Goal: Task Accomplishment & Management: Complete application form

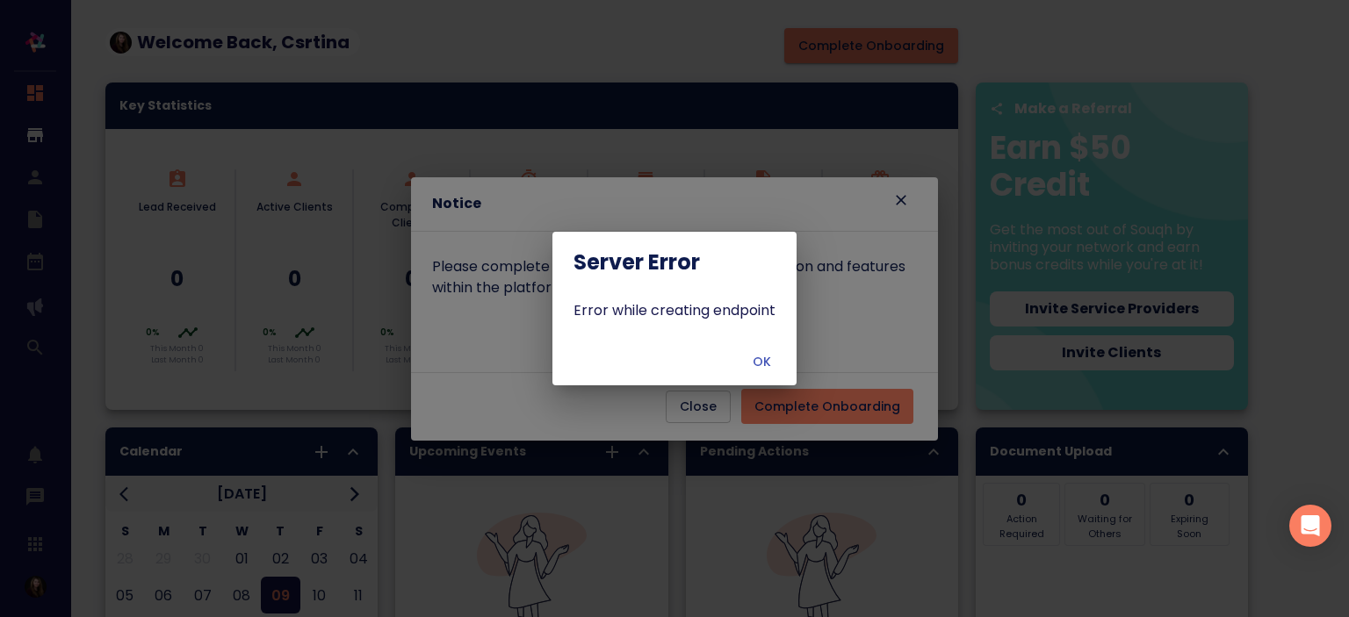
click at [752, 372] on span "OK" at bounding box center [761, 362] width 42 height 22
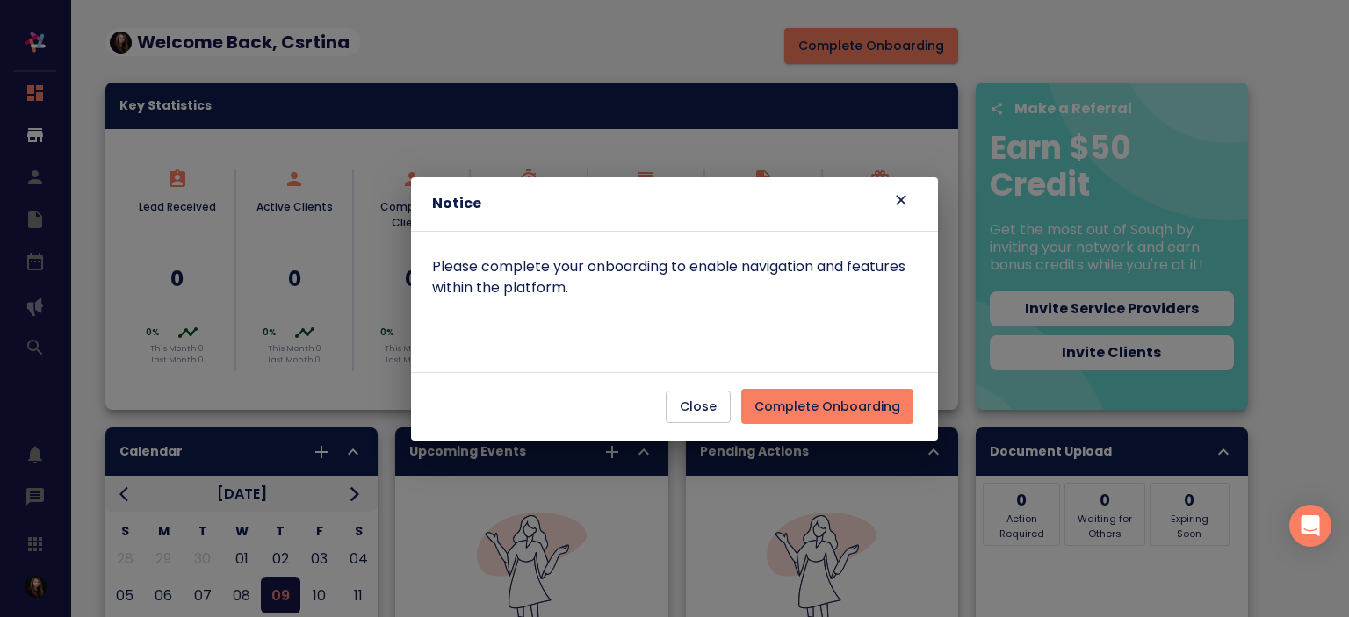
click at [833, 429] on div "Close Complete Onboarding" at bounding box center [674, 407] width 513 height 54
click at [822, 401] on span "Complete Onboarding" at bounding box center [827, 407] width 146 height 22
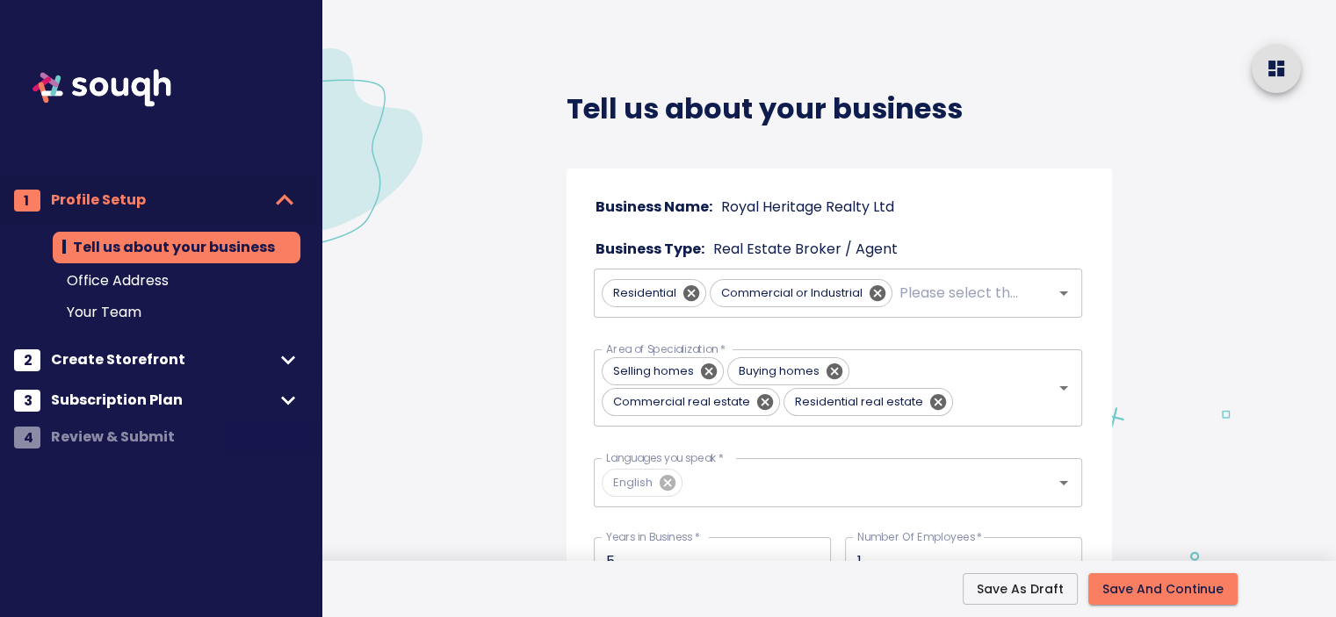
click at [176, 392] on span "Subscription Plan" at bounding box center [162, 400] width 223 height 25
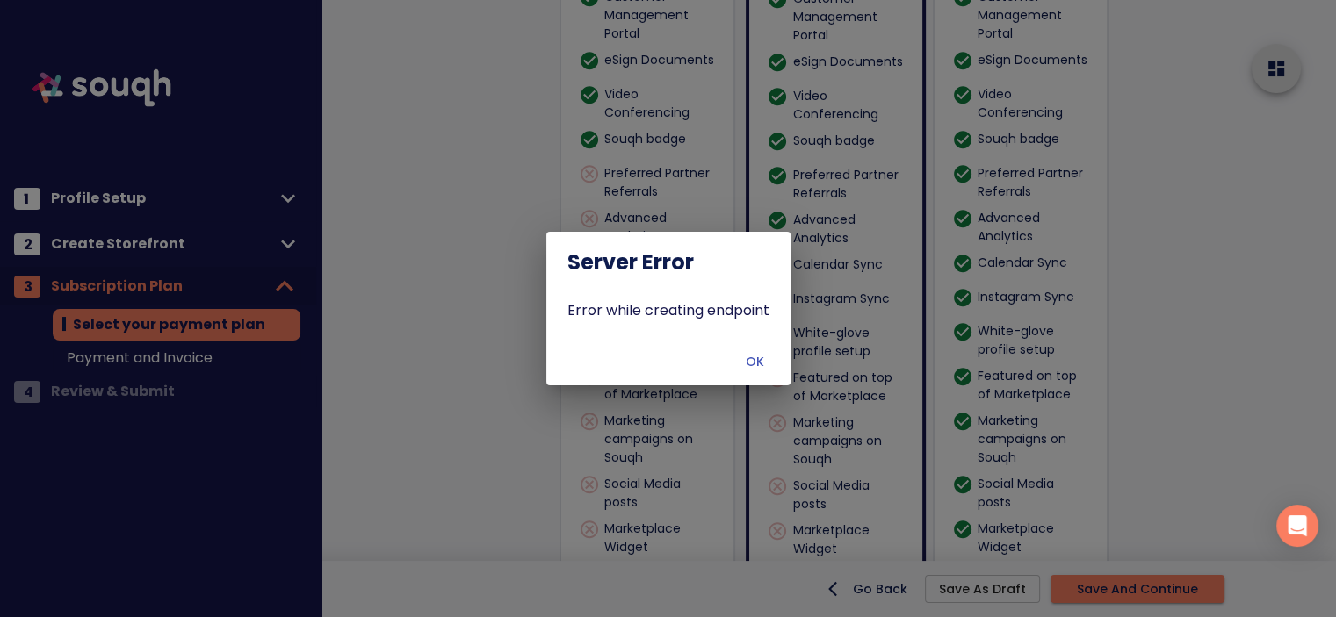
scroll to position [1261, 0]
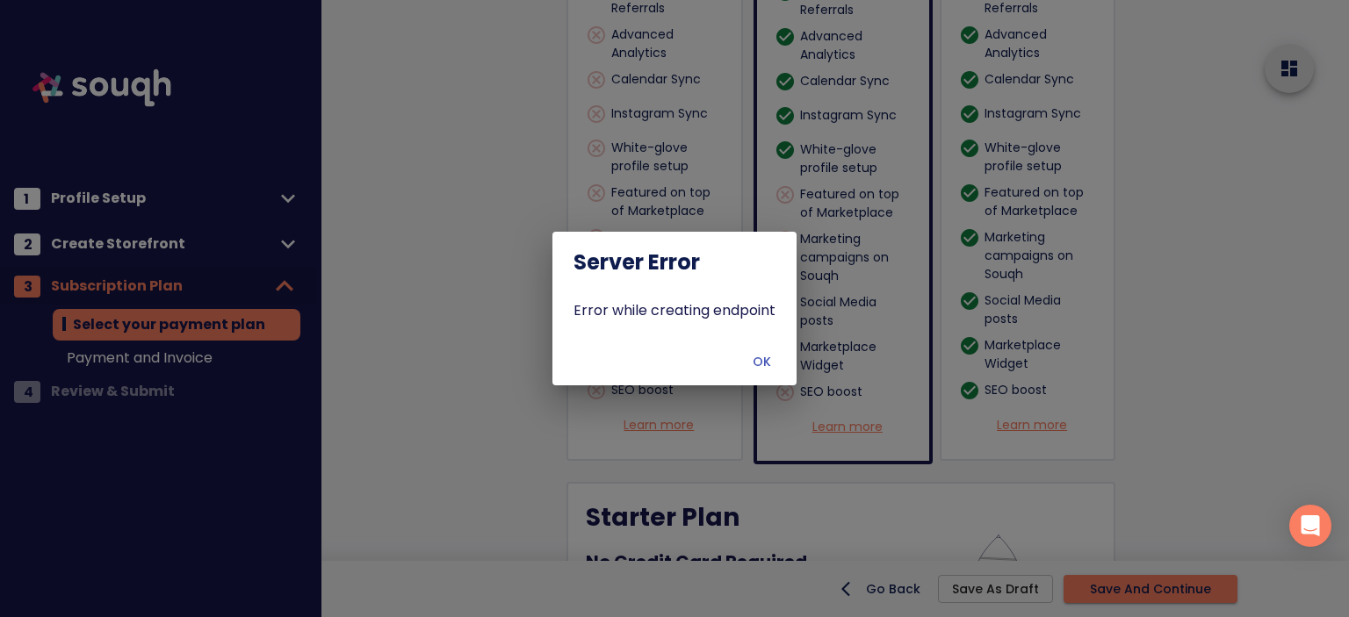
click at [748, 368] on span "OK" at bounding box center [761, 362] width 42 height 22
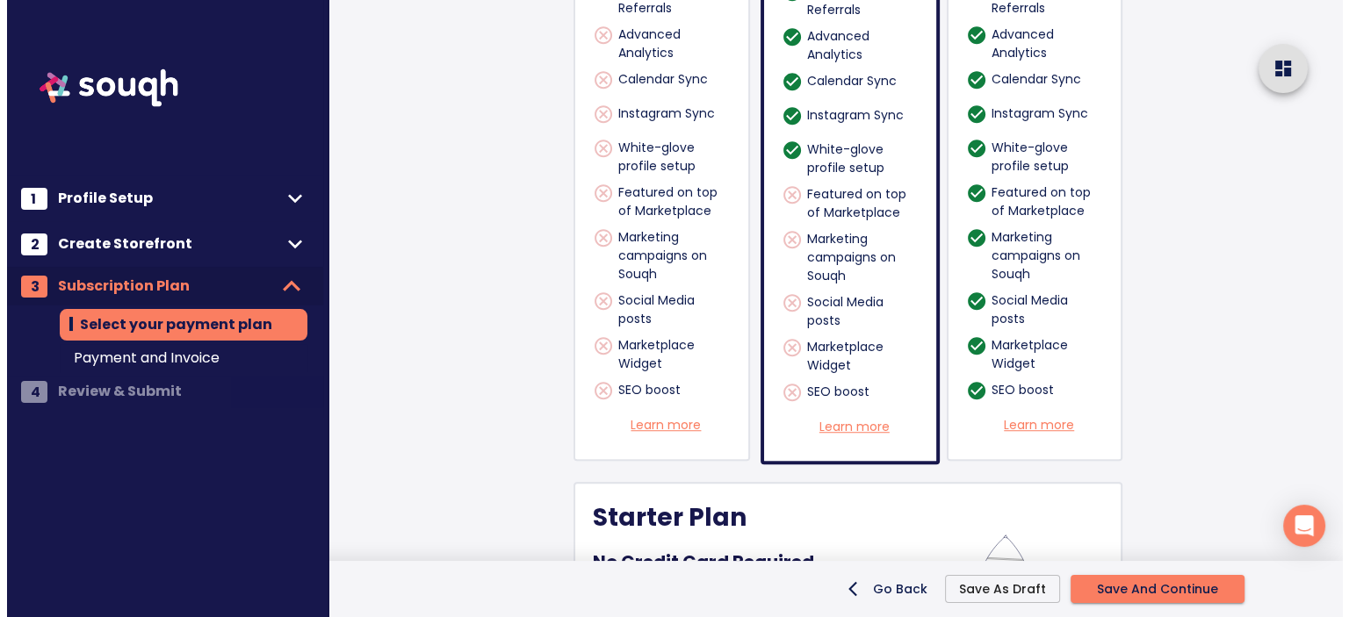
scroll to position [1515, 0]
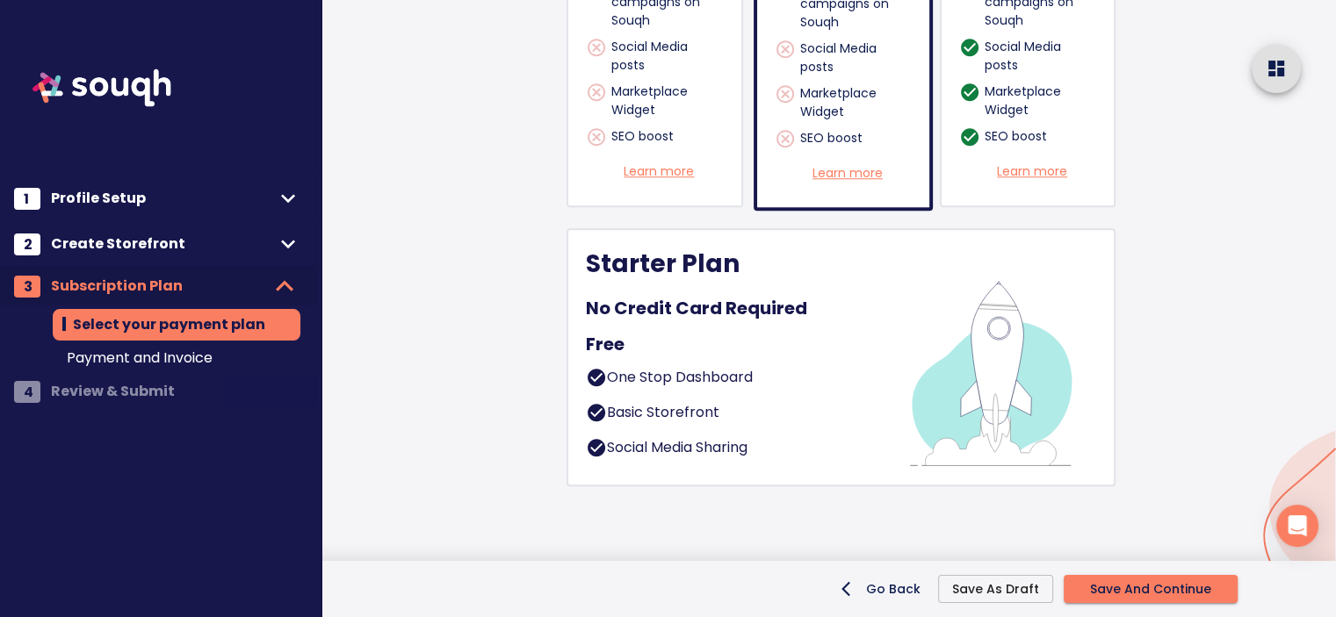
click at [738, 424] on div "Starter Plan No Credit Card Required Free One Stop Dashboard Basic Storefront S…" at bounding box center [735, 358] width 298 height 220
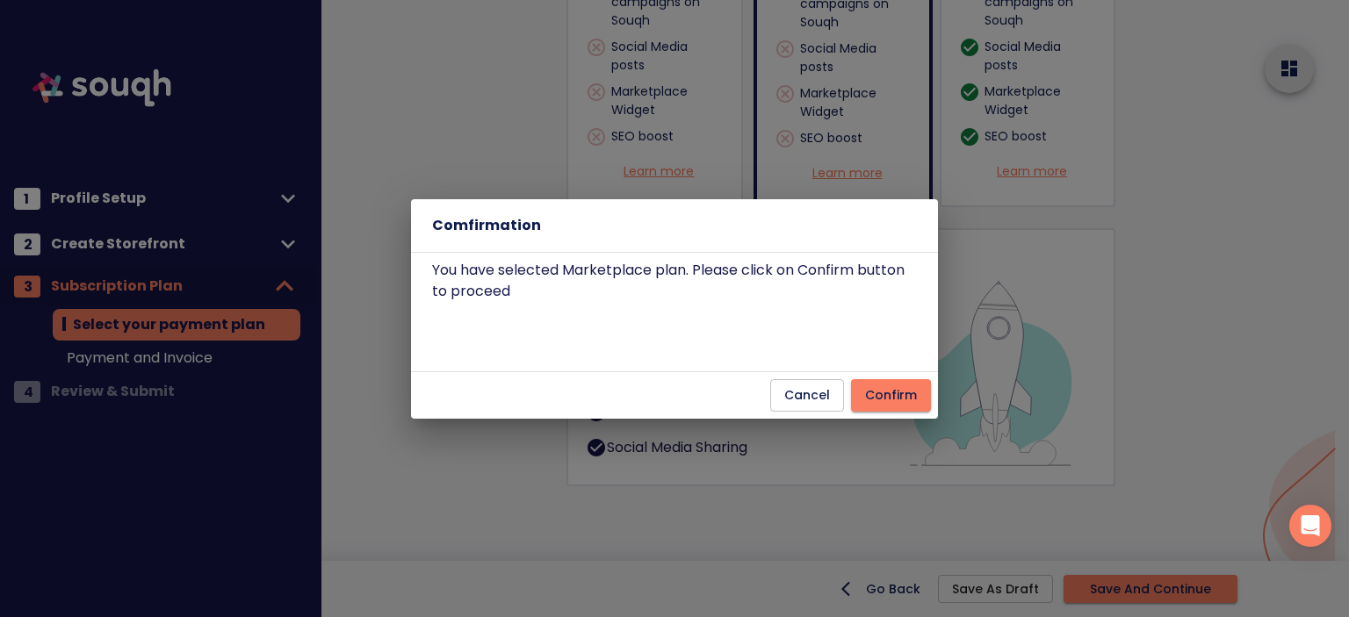
click at [892, 393] on span "Confirm" at bounding box center [891, 396] width 52 height 22
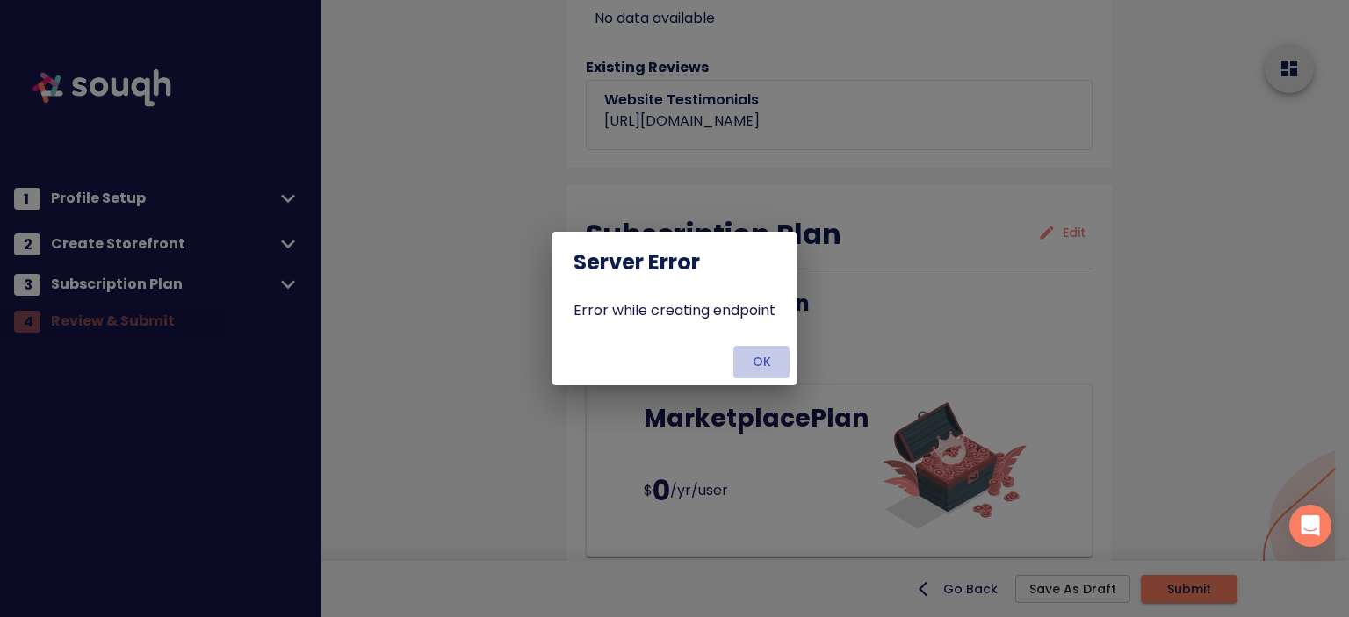
click at [762, 362] on span "OK" at bounding box center [761, 362] width 42 height 22
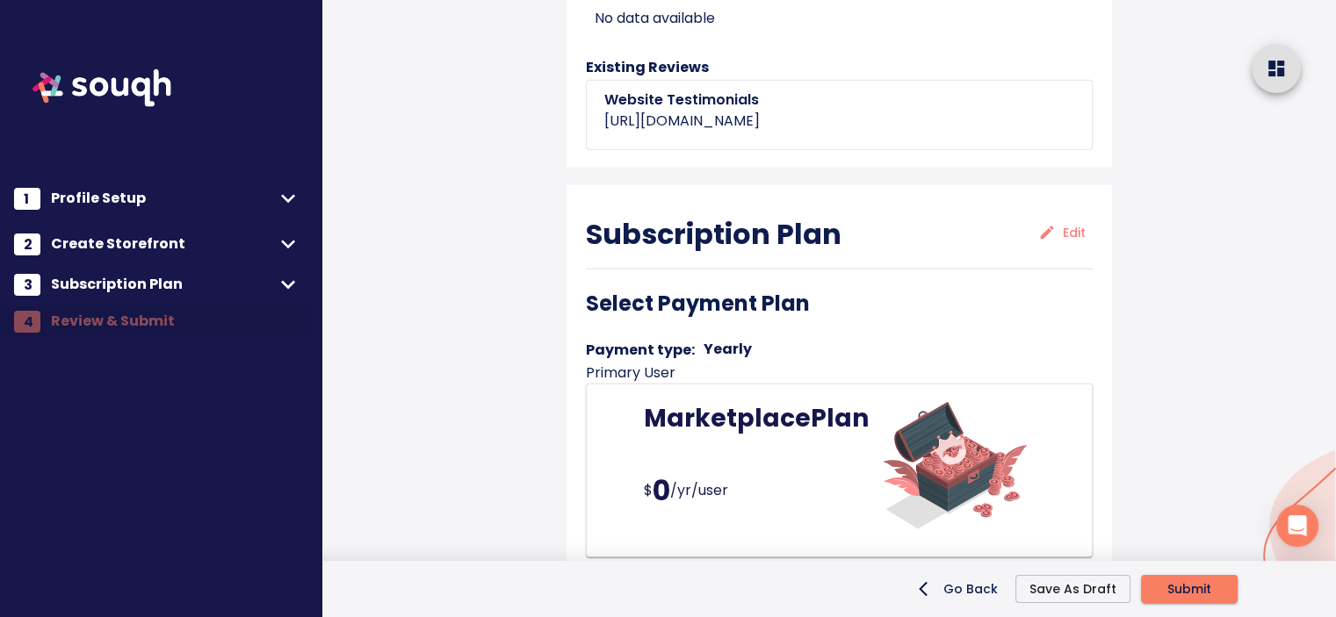
click at [1183, 605] on div "Go Back Save As Draft Submit" at bounding box center [668, 589] width 1336 height 56
click at [1171, 588] on span "Submit" at bounding box center [1189, 590] width 44 height 22
